Goal: Task Accomplishment & Management: Use online tool/utility

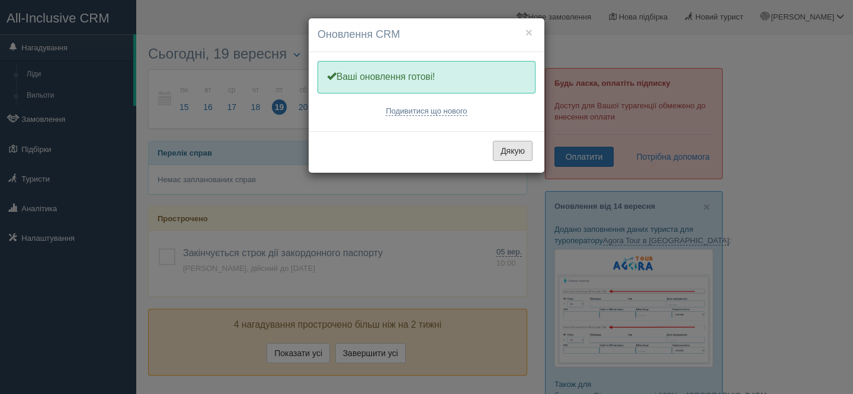
click at [514, 152] on button "Дякую" at bounding box center [513, 151] width 40 height 20
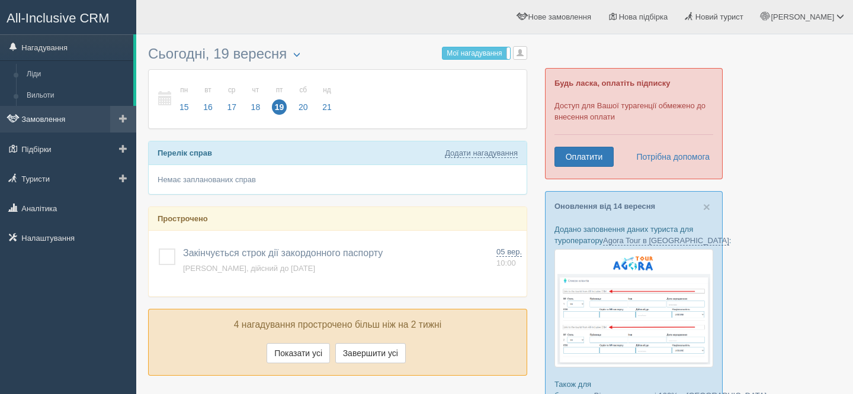
click at [51, 122] on link "Замовлення" at bounding box center [68, 119] width 136 height 26
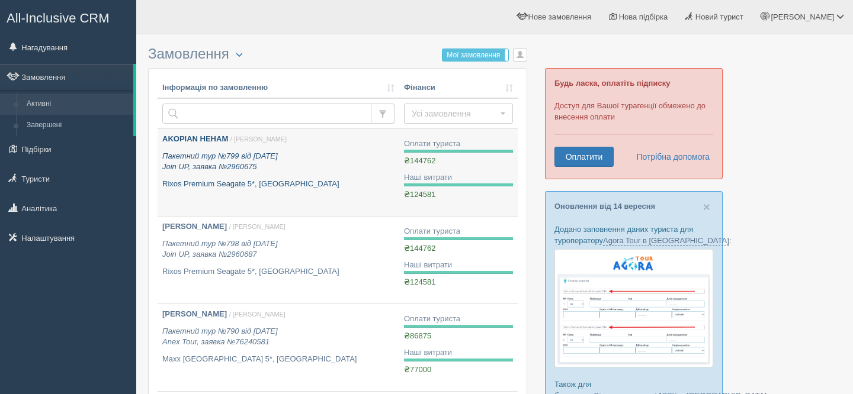
click at [329, 159] on p "Пакетний тур №799 від [DATE] Join UP, заявка №2960675" at bounding box center [278, 162] width 232 height 22
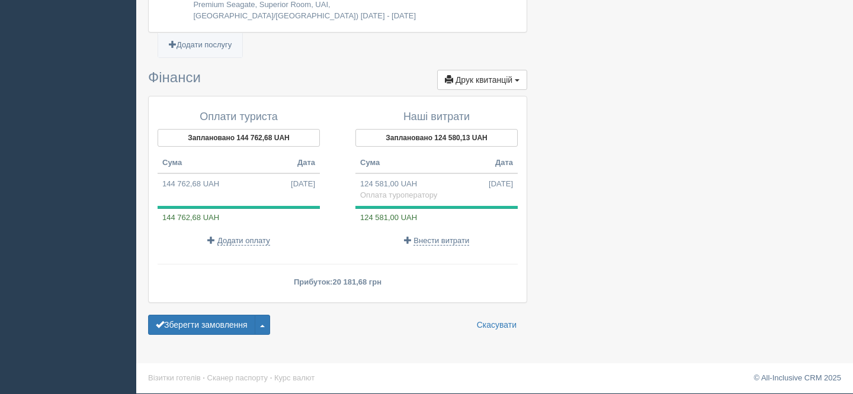
scroll to position [1149, 0]
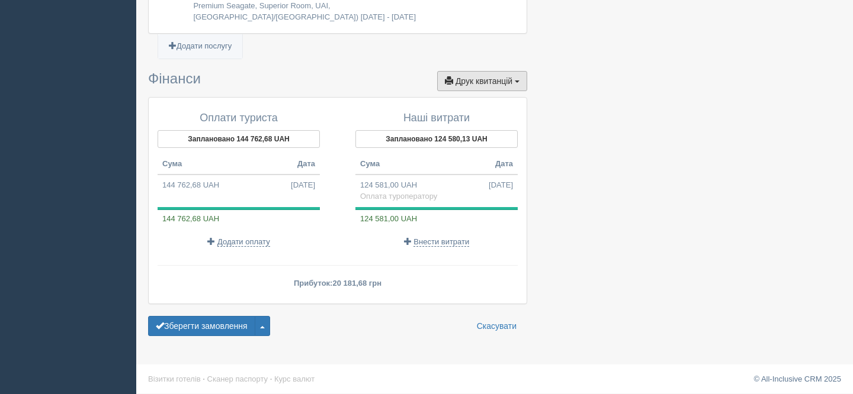
click at [469, 86] on span "Друк квитанцій" at bounding box center [483, 80] width 57 height 9
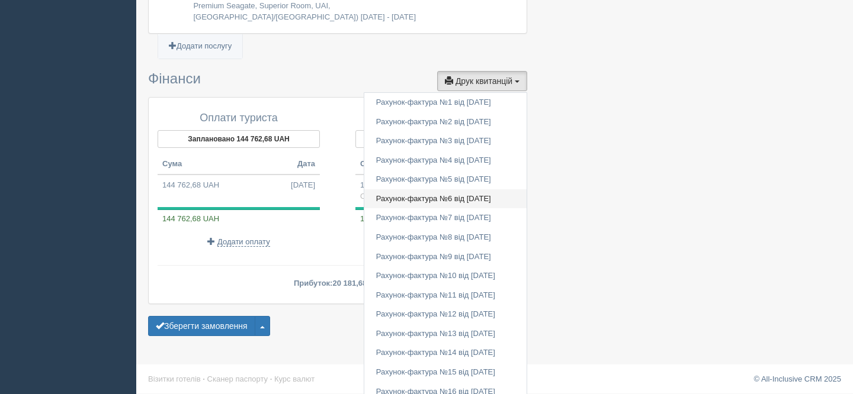
scroll to position [1400, 0]
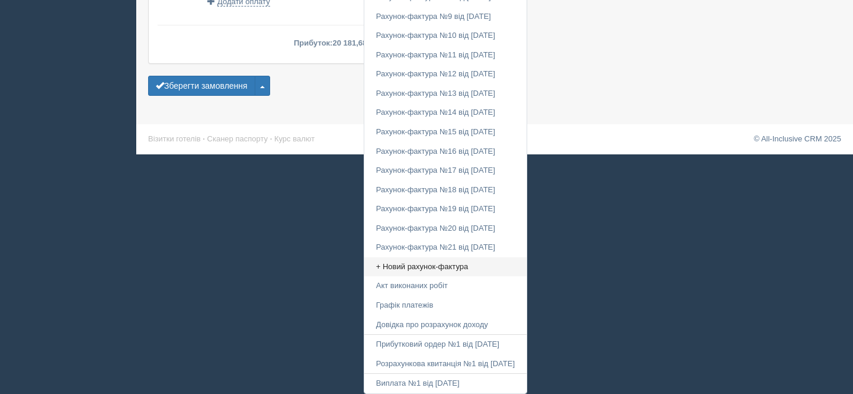
click at [423, 270] on link "+ Новий рахунок-фактура" at bounding box center [445, 268] width 162 height 20
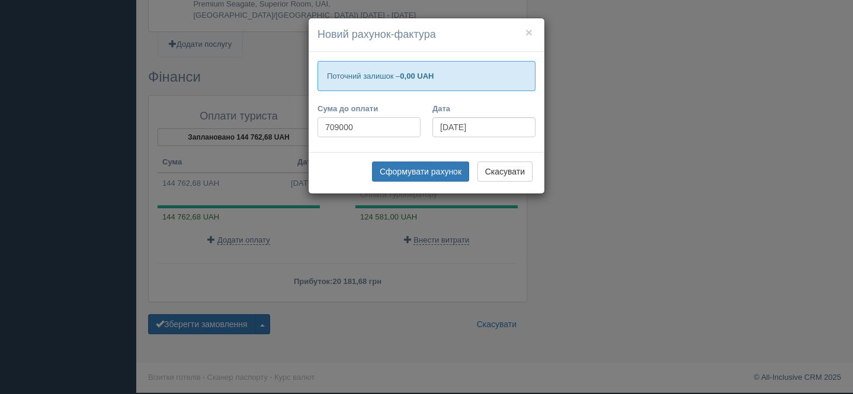
type input "709000"
click at [447, 127] on input "19.09.2025" at bounding box center [483, 127] width 103 height 20
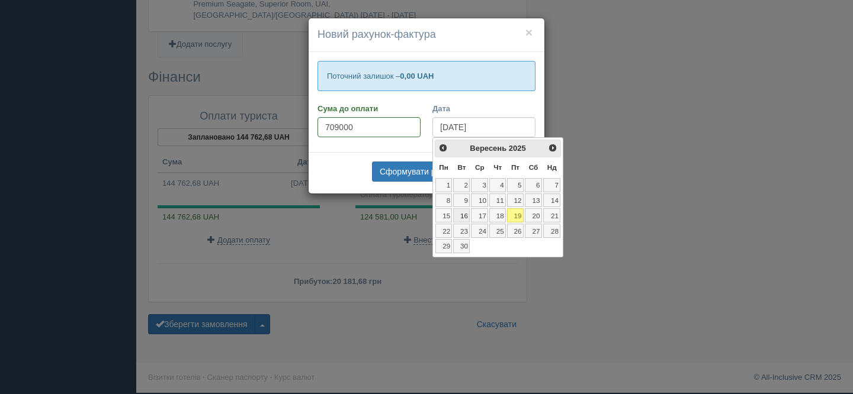
click at [462, 215] on link "16" at bounding box center [461, 215] width 17 height 14
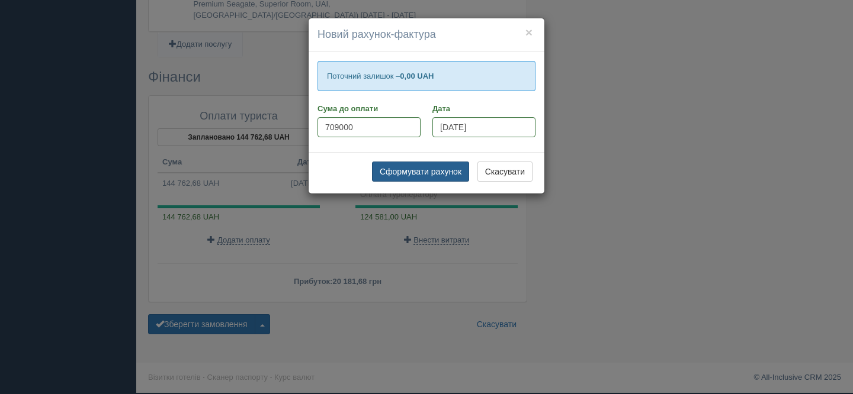
click at [411, 171] on button "Сформувати рахунок" at bounding box center [420, 172] width 97 height 20
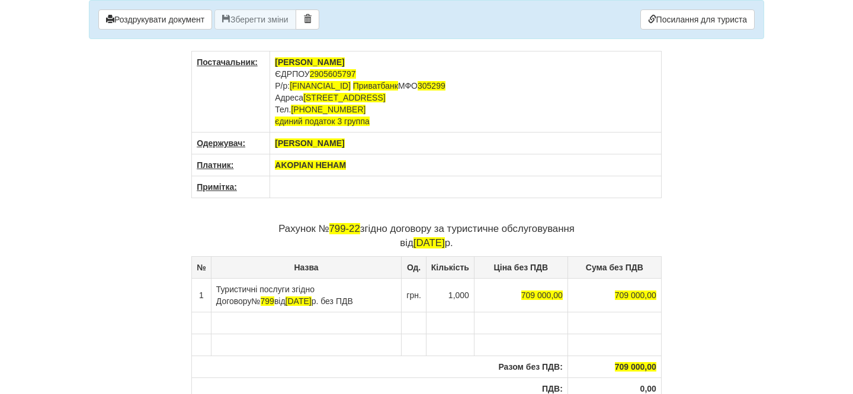
click at [352, 165] on th "AKOPIAN HEHAM" at bounding box center [465, 166] width 391 height 22
click at [357, 228] on span "799-22" at bounding box center [344, 228] width 31 height 11
click at [385, 229] on p "Рахунок № 858 згідно договору за туристичне обслуговування від 16.09.2025 р." at bounding box center [426, 236] width 470 height 28
drag, startPoint x: 354, startPoint y: 229, endPoint x: 431, endPoint y: 230, distance: 77.0
click at [431, 230] on p "Рахунок № 858 згідно договору за туристичне обслуговування від 16.09.2025 р." at bounding box center [426, 236] width 470 height 28
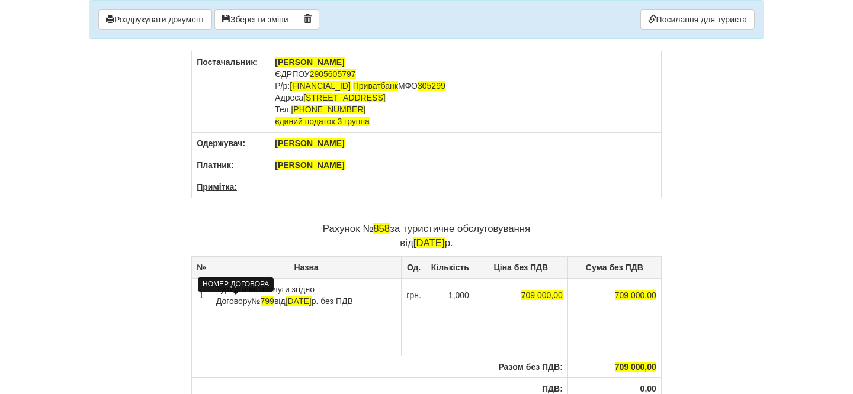
click at [260, 300] on span "799" at bounding box center [267, 301] width 14 height 9
click at [285, 301] on span "[DATE]" at bounding box center [298, 301] width 26 height 9
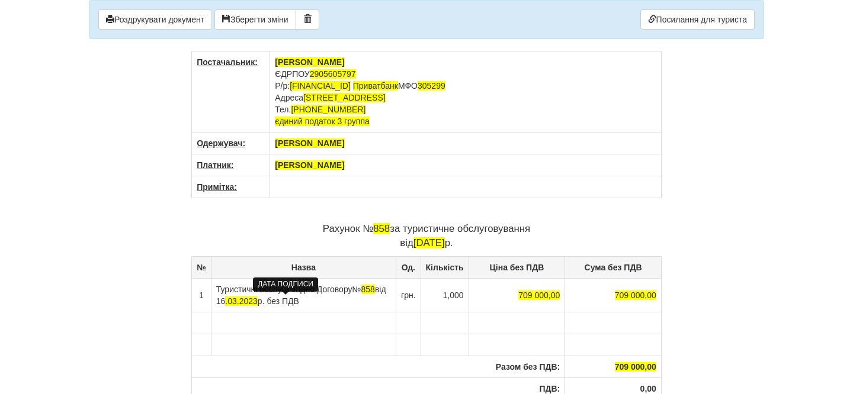
click at [258, 300] on span ".03.2023" at bounding box center [241, 301] width 33 height 9
click at [258, 301] on span ".09.2023" at bounding box center [241, 301] width 33 height 9
click at [363, 355] on td at bounding box center [303, 345] width 185 height 22
click at [165, 18] on button "Роздрукувати документ" at bounding box center [155, 19] width 114 height 20
click at [164, 20] on button "Роздрукувати документ" at bounding box center [155, 19] width 114 height 20
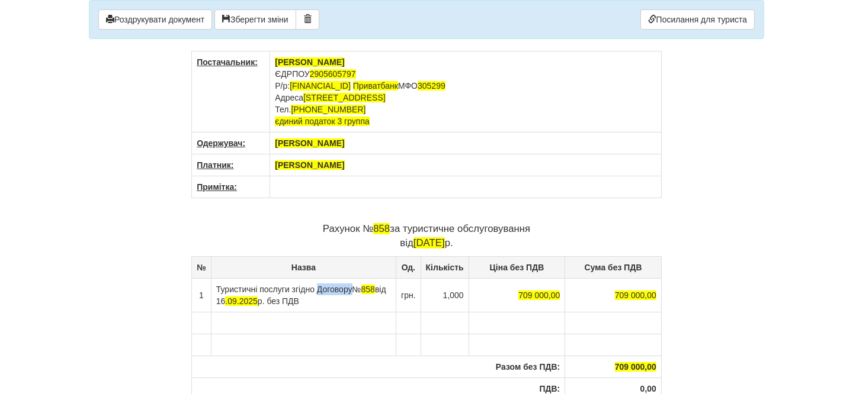
drag, startPoint x: 326, startPoint y: 290, endPoint x: 365, endPoint y: 291, distance: 39.1
click at [365, 291] on td "Туристичні послуги згідно Договору № 858 від 16 .09.2025 р. без ПДВ" at bounding box center [303, 295] width 185 height 34
click at [172, 17] on button "Роздрукувати документ" at bounding box center [155, 19] width 114 height 20
